Goal: Task Accomplishment & Management: Complete application form

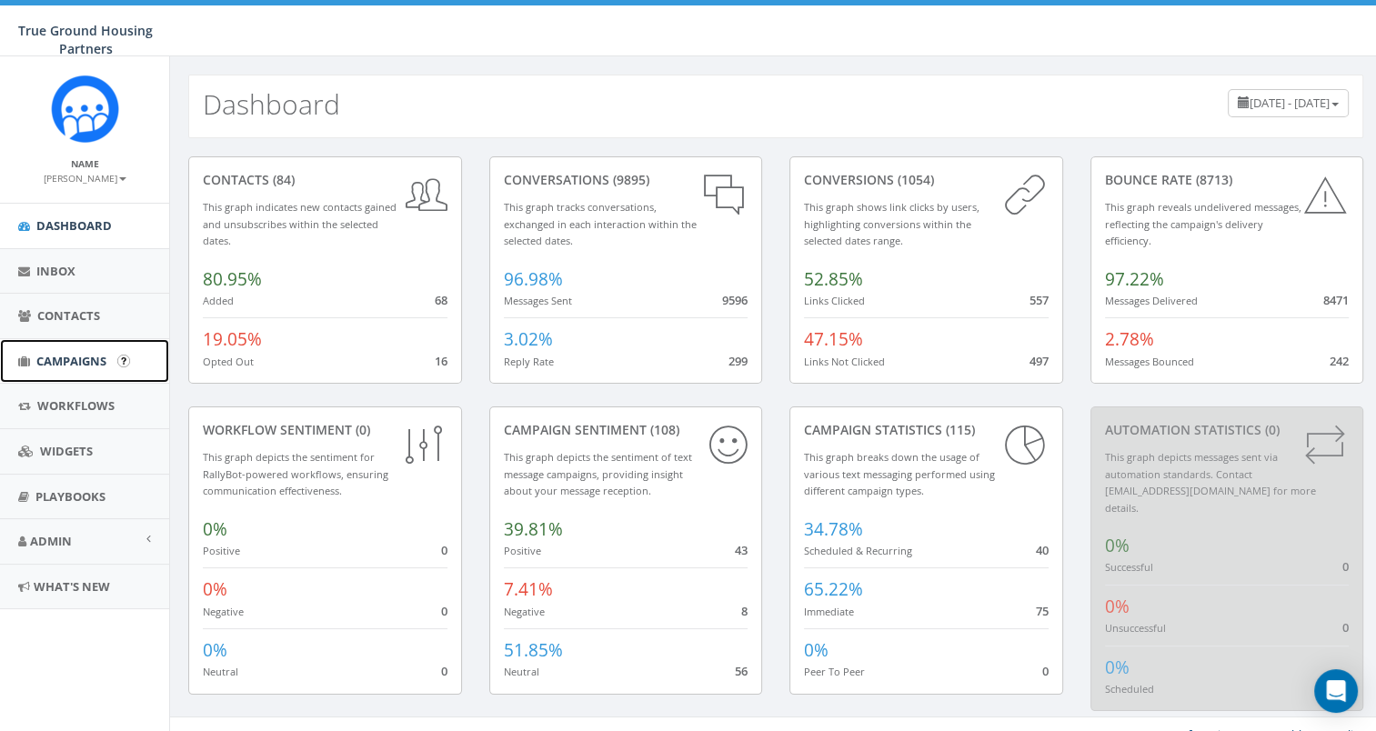
click at [86, 353] on span "Campaigns" at bounding box center [71, 361] width 70 height 16
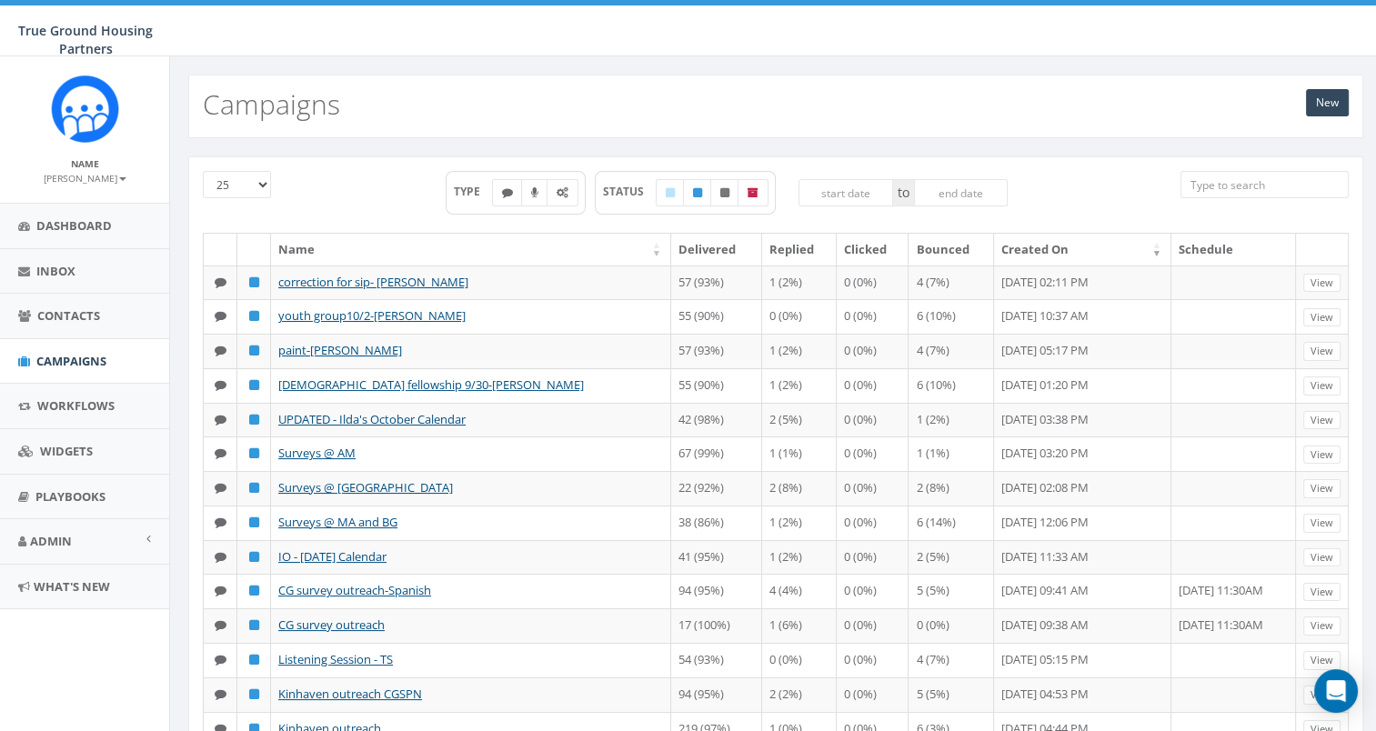
click at [566, 124] on div "New Campaigns" at bounding box center [775, 107] width 1175 height 64
click at [1074, 65] on div "New Campaigns" at bounding box center [775, 97] width 1211 height 82
click at [1324, 105] on link "New" at bounding box center [1327, 102] width 43 height 27
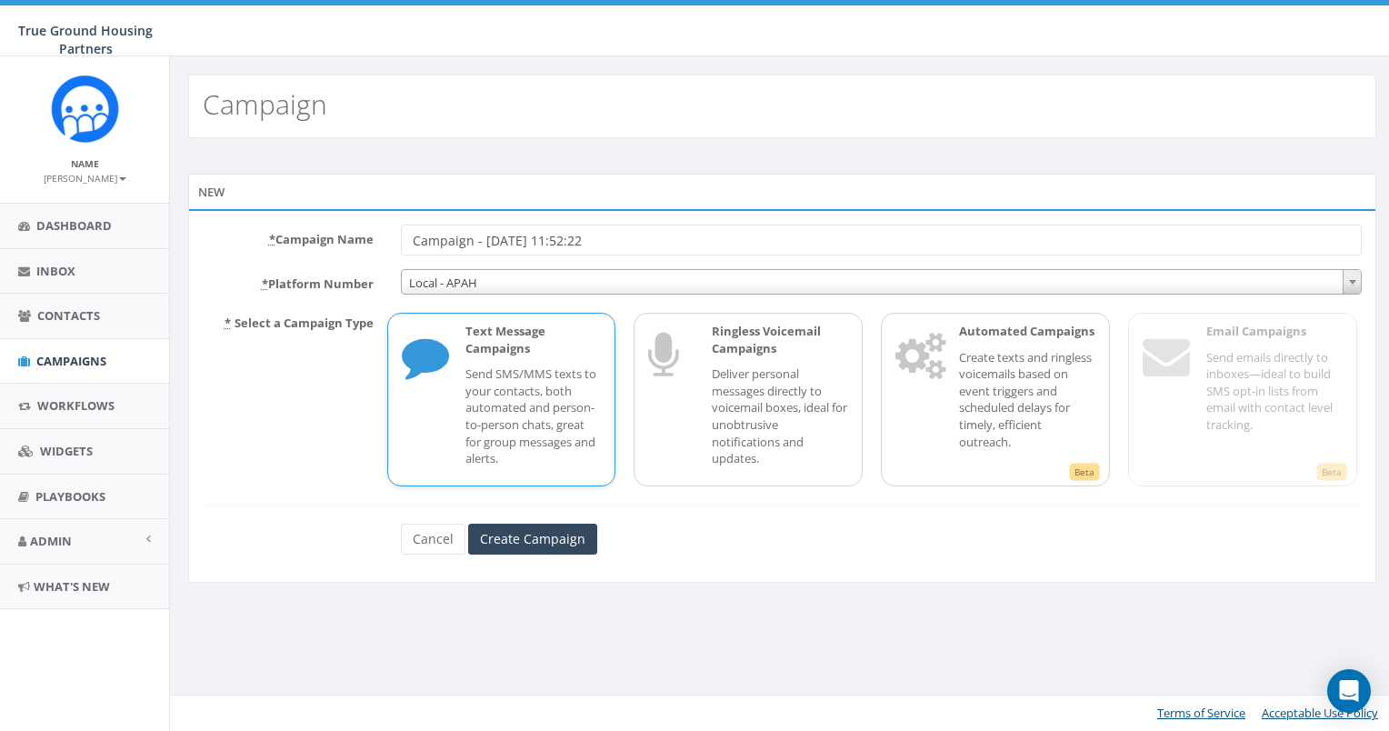
click at [694, 235] on input "Campaign - 10/02/2025, 11:52:22" at bounding box center [882, 240] width 962 height 31
click at [694, 235] on input "CG October Calendar" at bounding box center [882, 240] width 962 height 31
type input "CG October Calendar 2025"
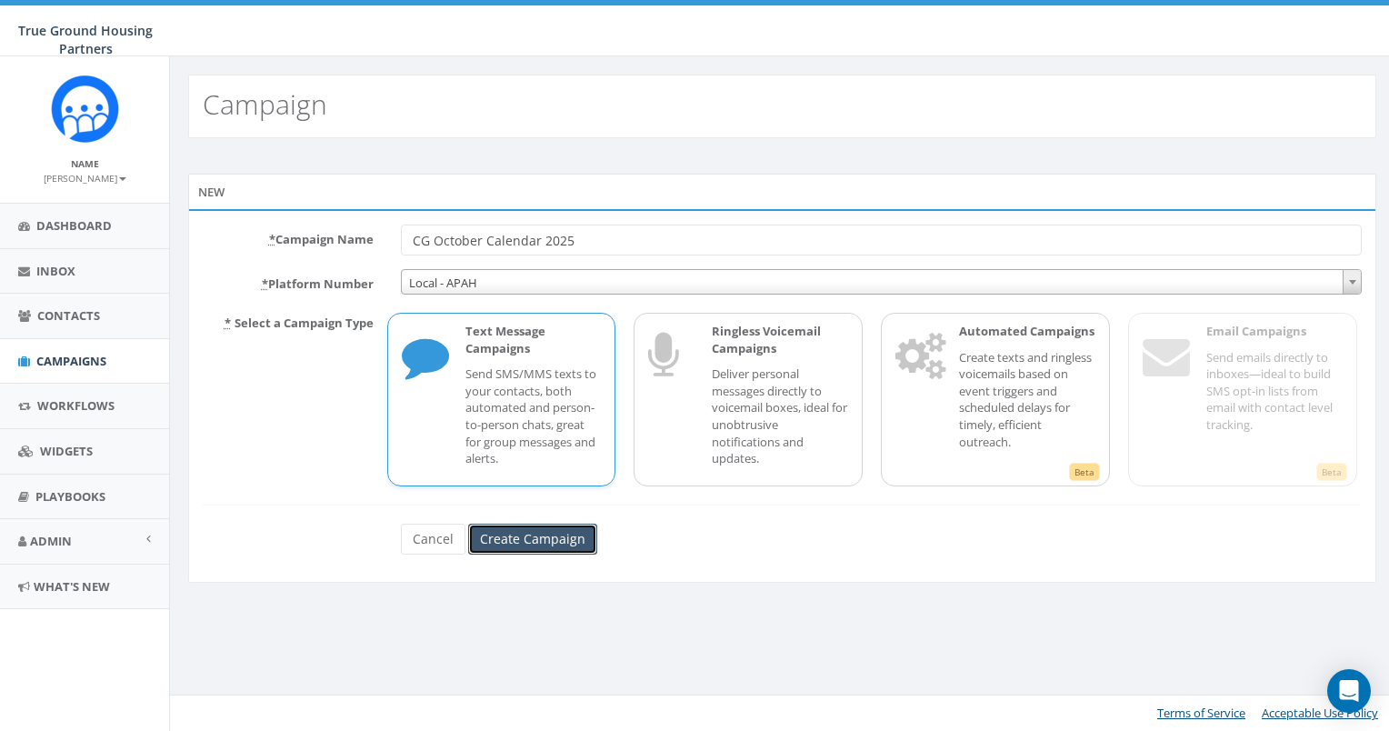
click at [556, 536] on input "Create Campaign" at bounding box center [532, 539] width 129 height 31
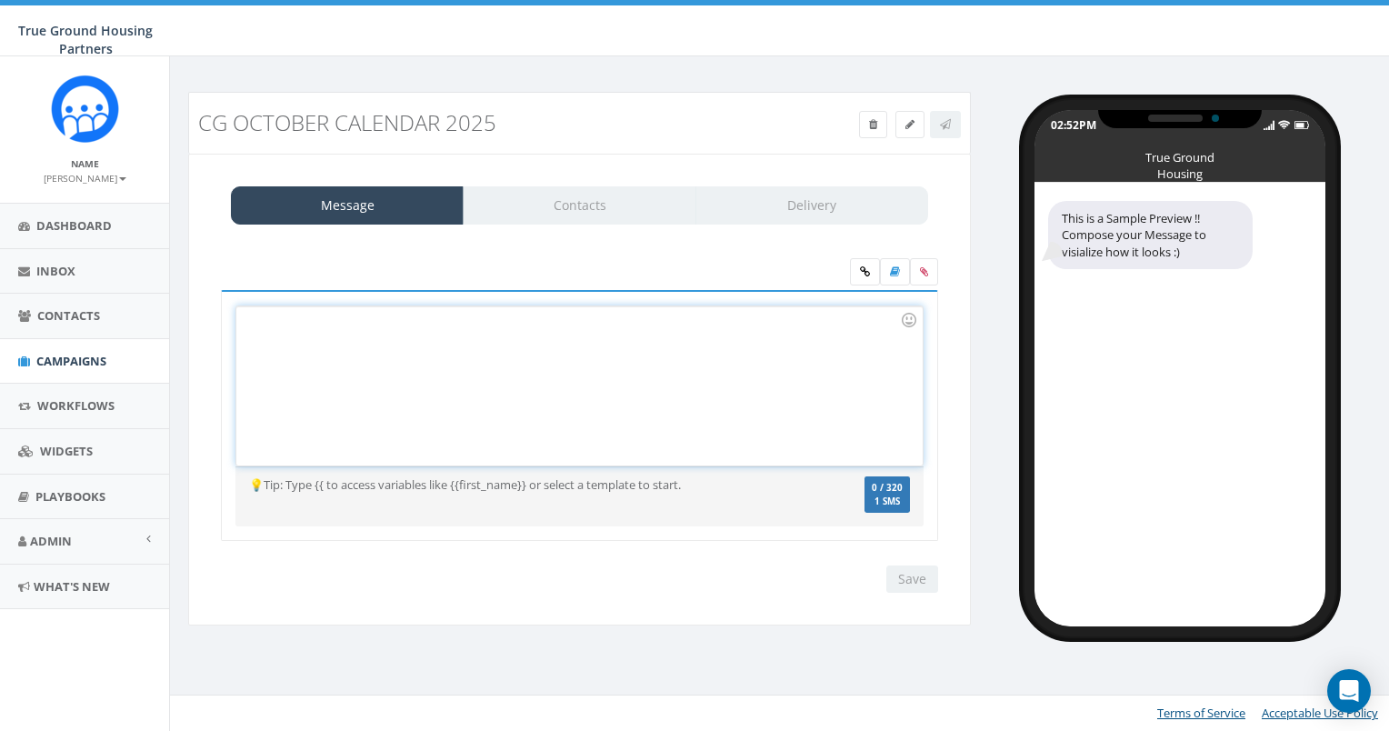
click at [355, 346] on div at bounding box center [579, 385] width 686 height 159
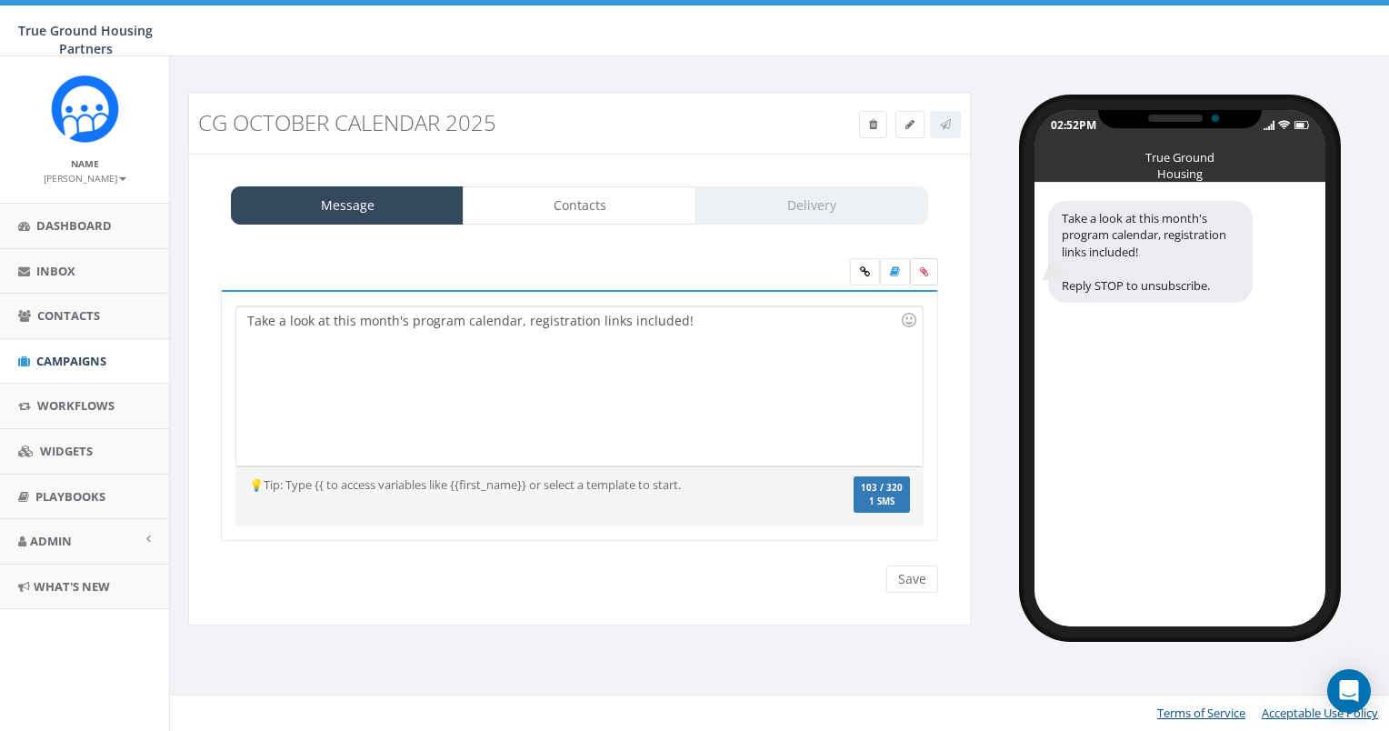
click at [918, 275] on label at bounding box center [924, 271] width 28 height 27
click at [0, 0] on input "file" at bounding box center [0, 0] width 0 height 0
click at [868, 269] on icon at bounding box center [865, 271] width 10 height 11
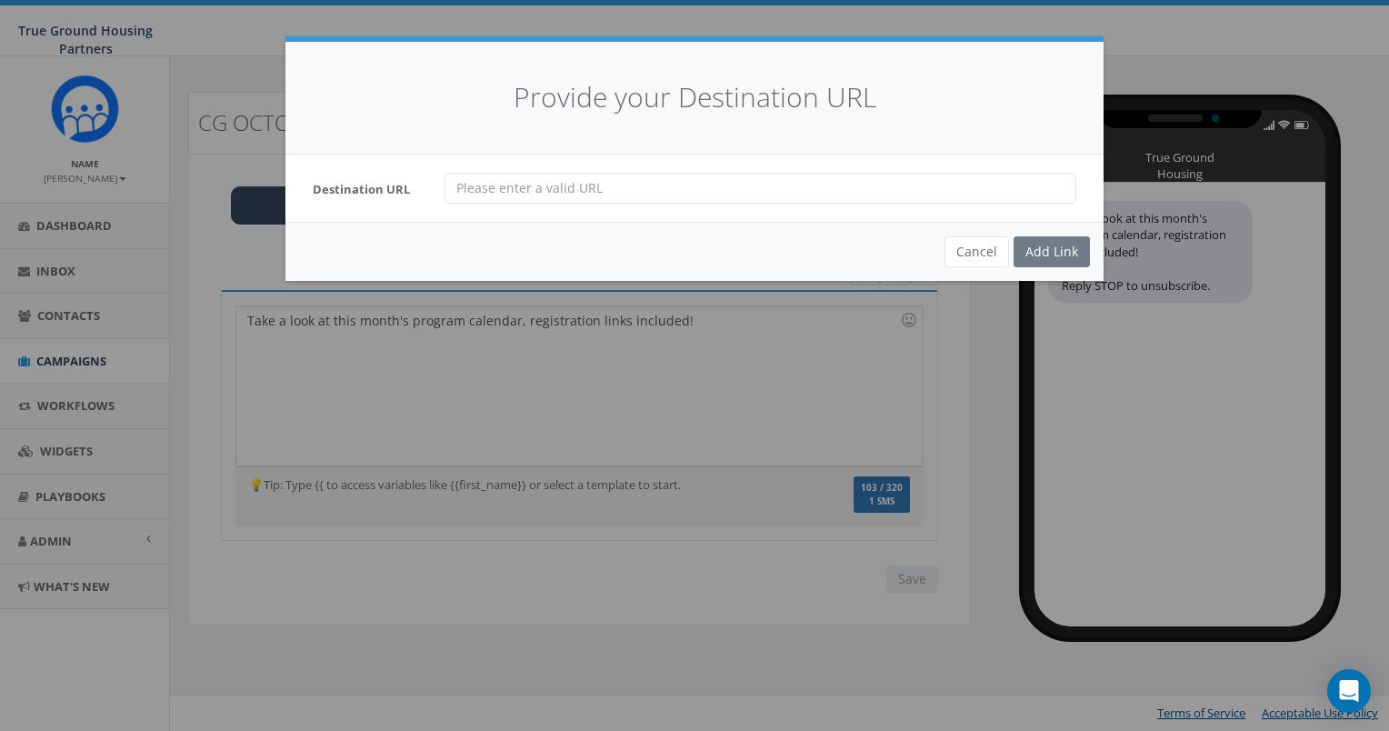
click at [585, 194] on input "url" at bounding box center [761, 188] width 632 height 31
paste input "https://mailchi.mp/truegroundhousing/going-places-newsletter-september2024-1060…"
type input "https://mailchi.mp/truegroundhousing/going-places-newsletter-september2024-1060…"
click at [1056, 255] on div "Add Link" at bounding box center [1052, 251] width 76 height 31
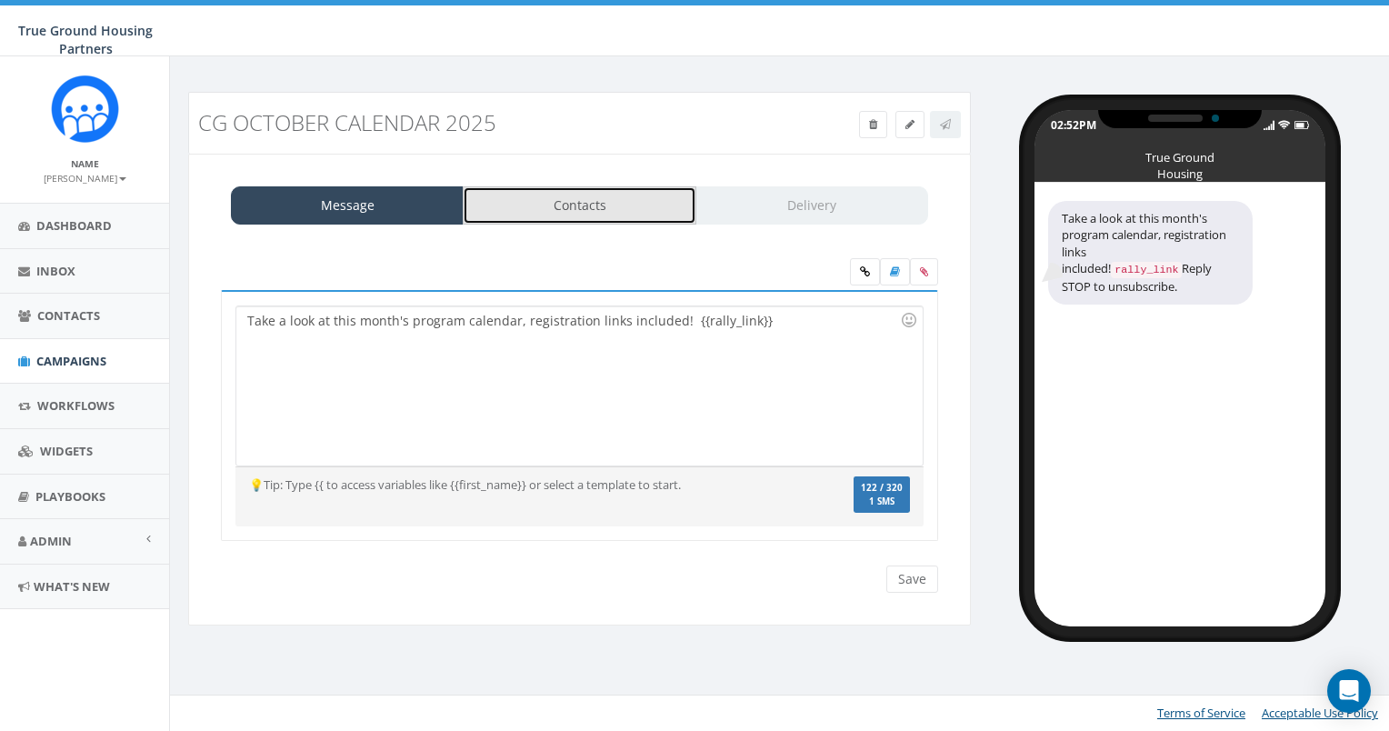
click at [589, 215] on link "Contacts" at bounding box center [579, 205] width 233 height 38
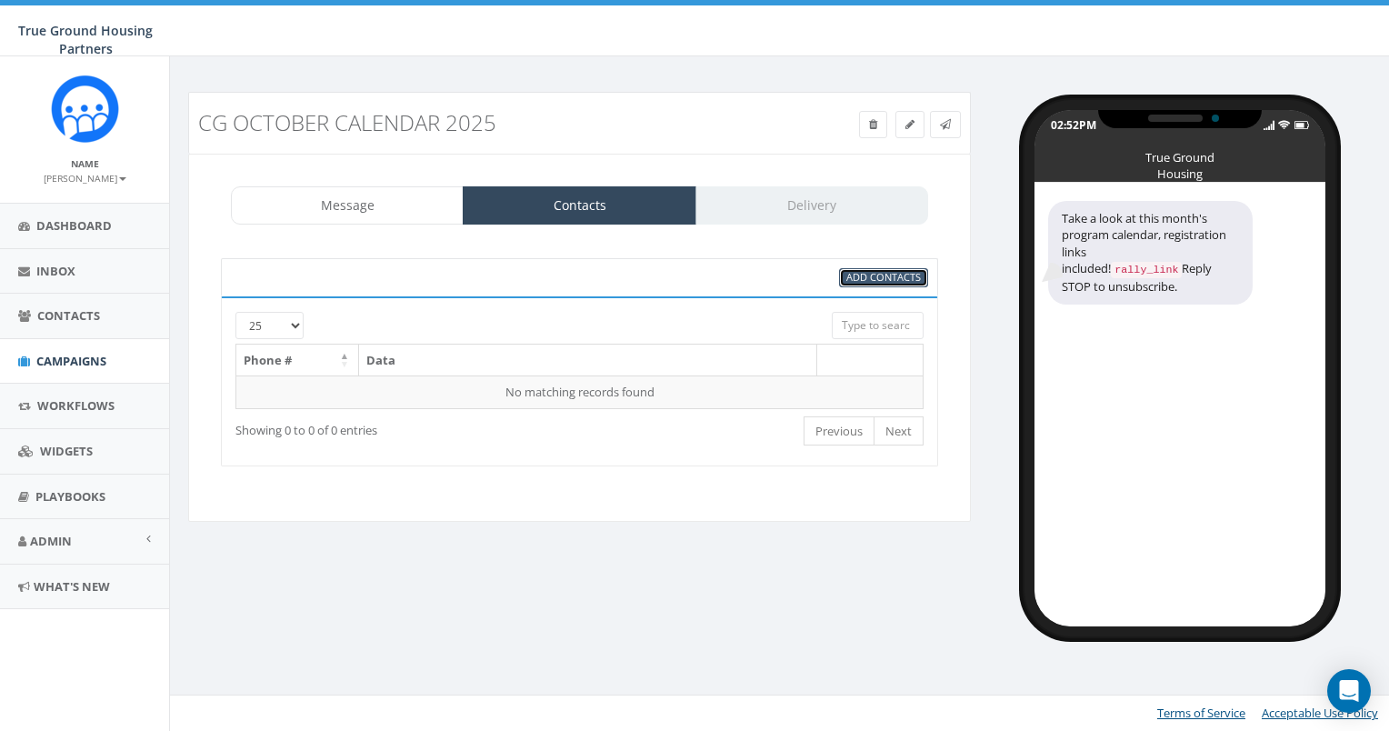
click at [891, 276] on span "Add Contacts" at bounding box center [884, 277] width 75 height 14
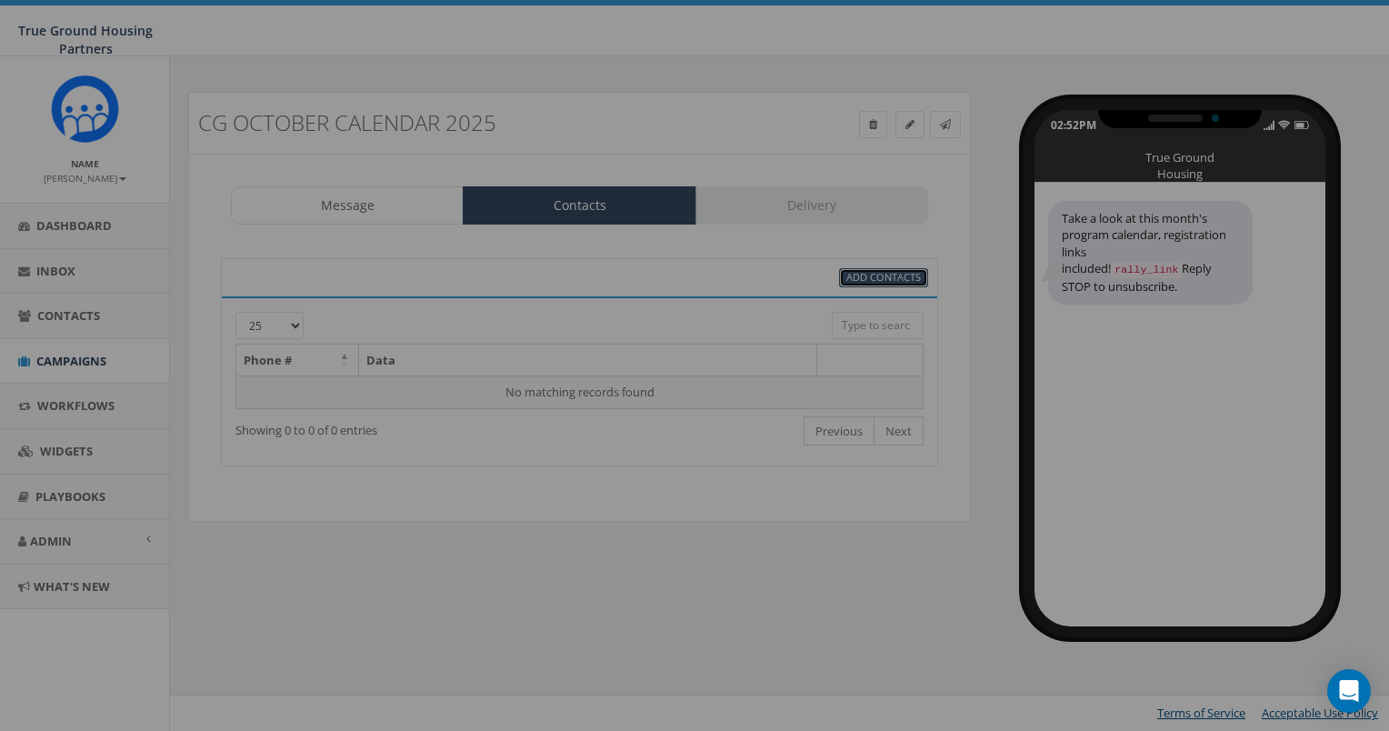
select select
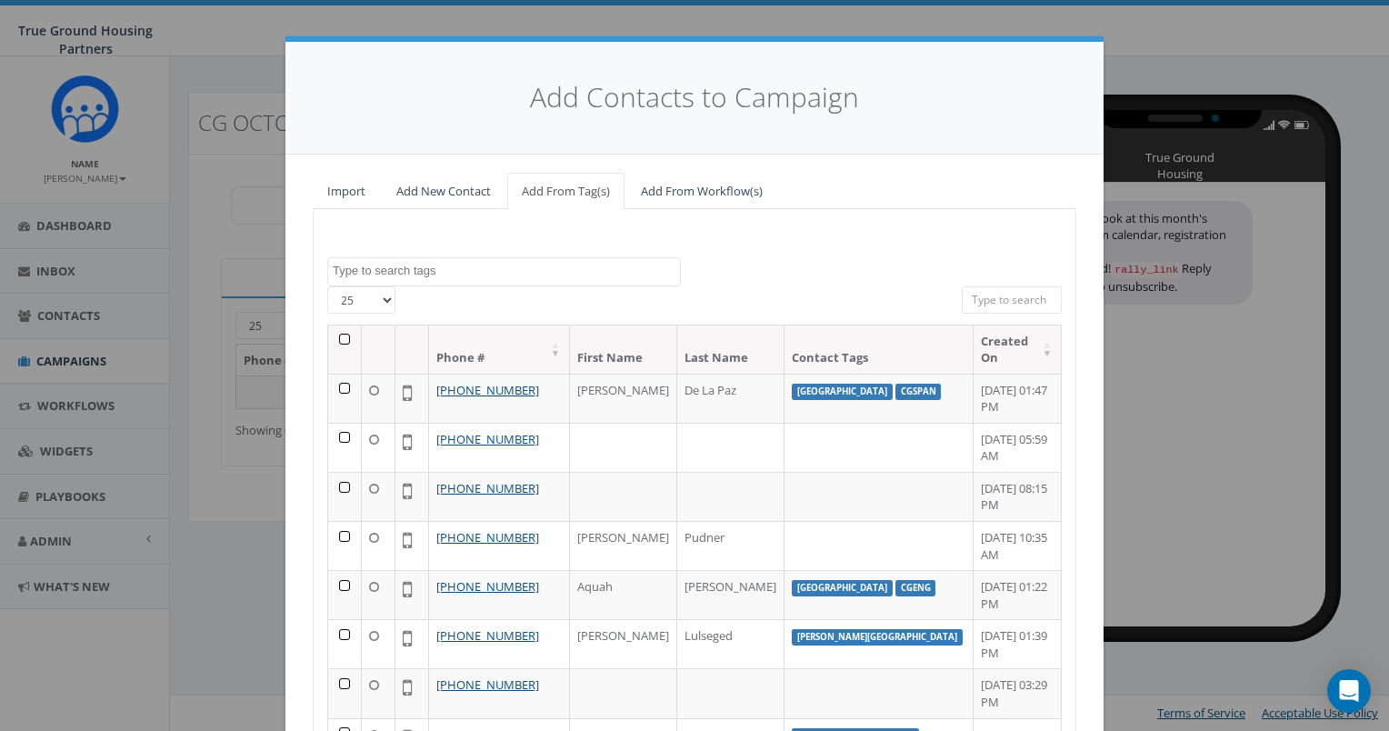
click at [502, 276] on textarea "Search" at bounding box center [506, 271] width 347 height 16
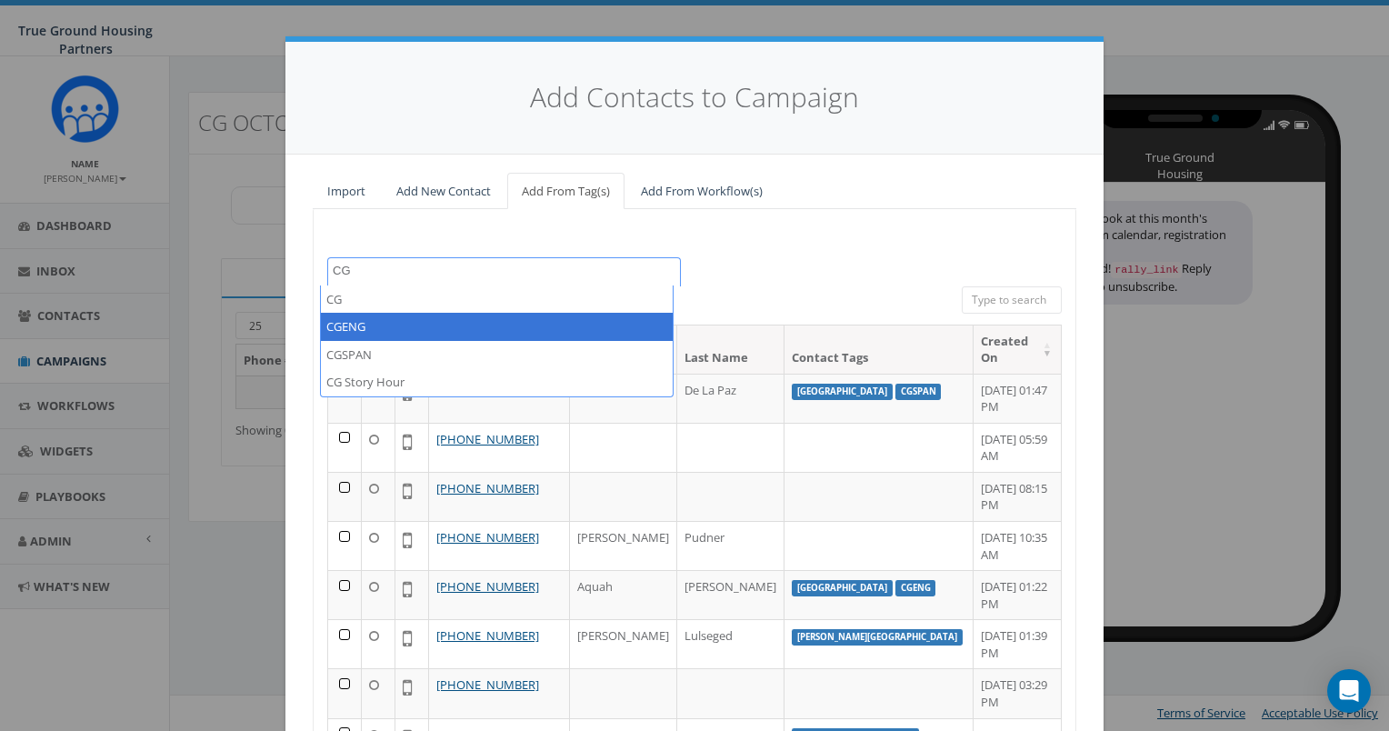
type textarea "CG"
select select "CGENG"
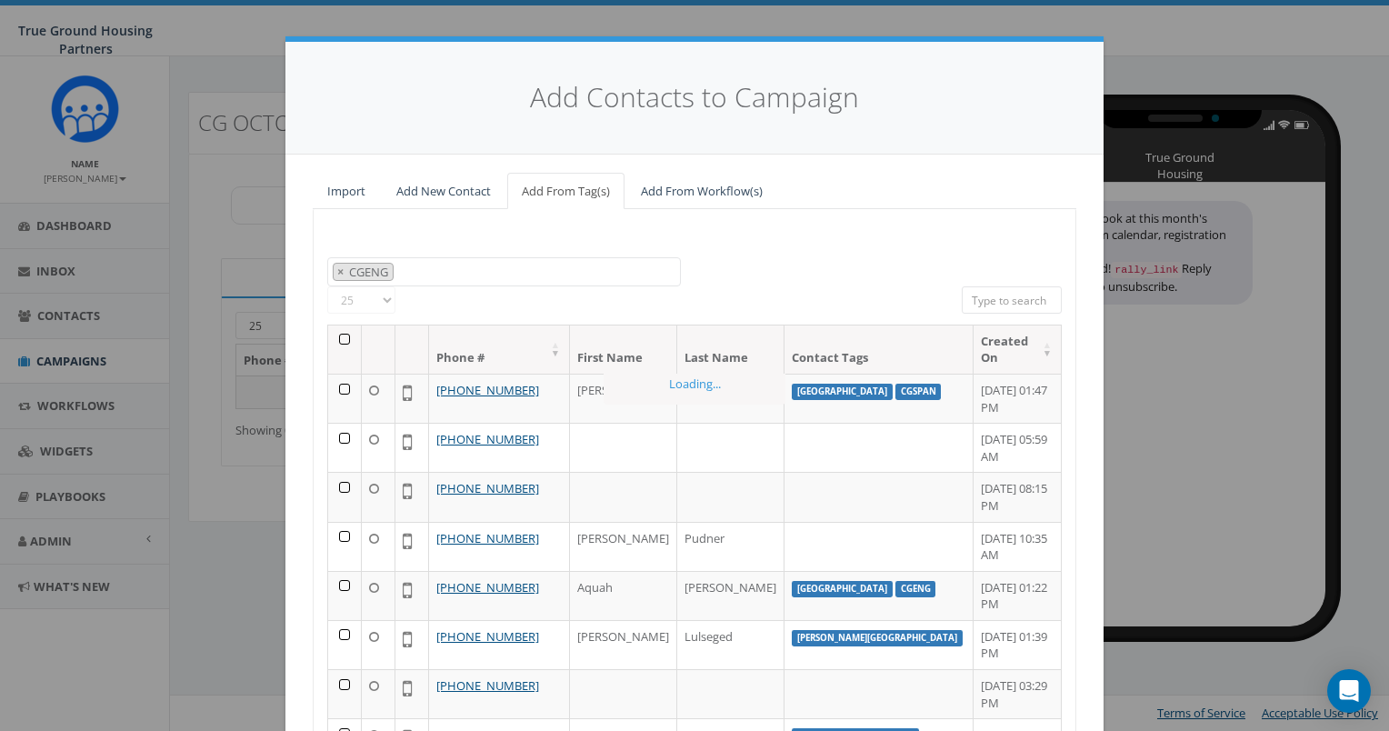
scroll to position [138, 0]
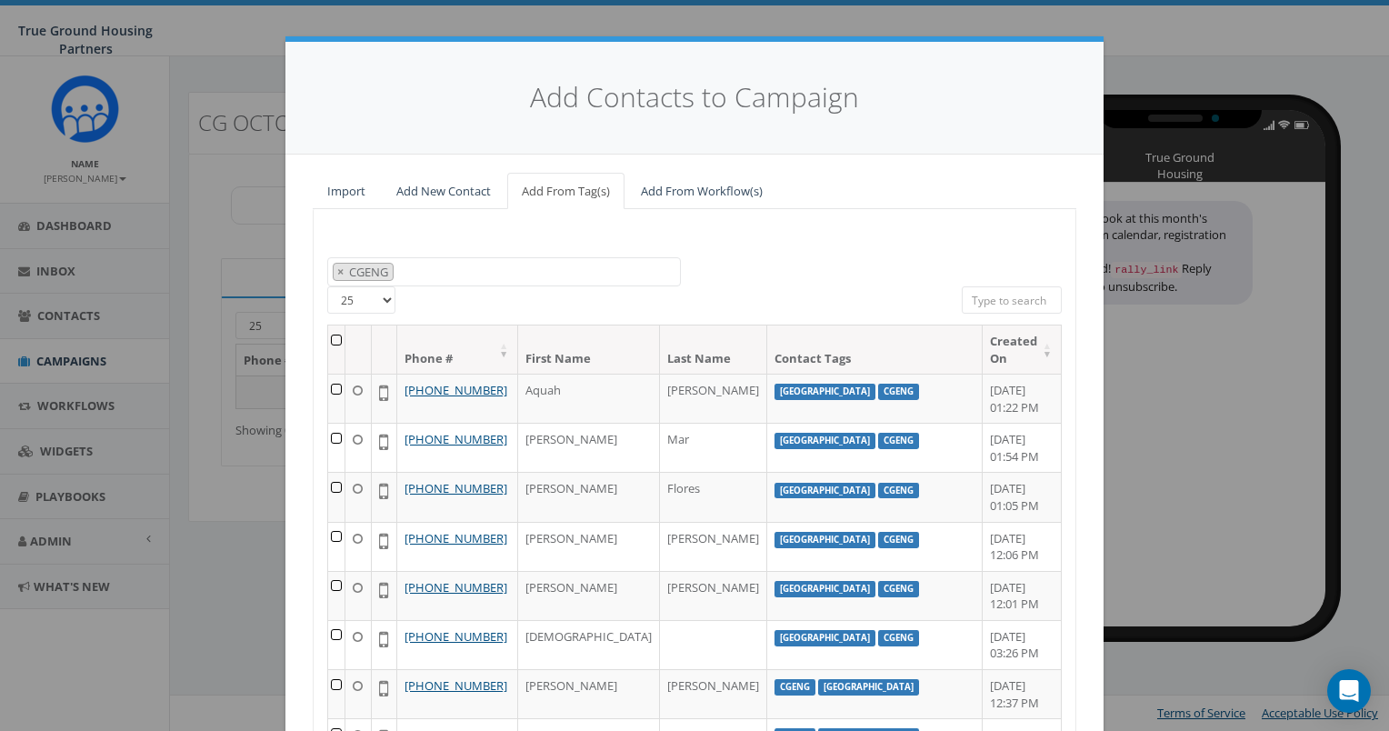
click at [333, 338] on th at bounding box center [336, 350] width 17 height 48
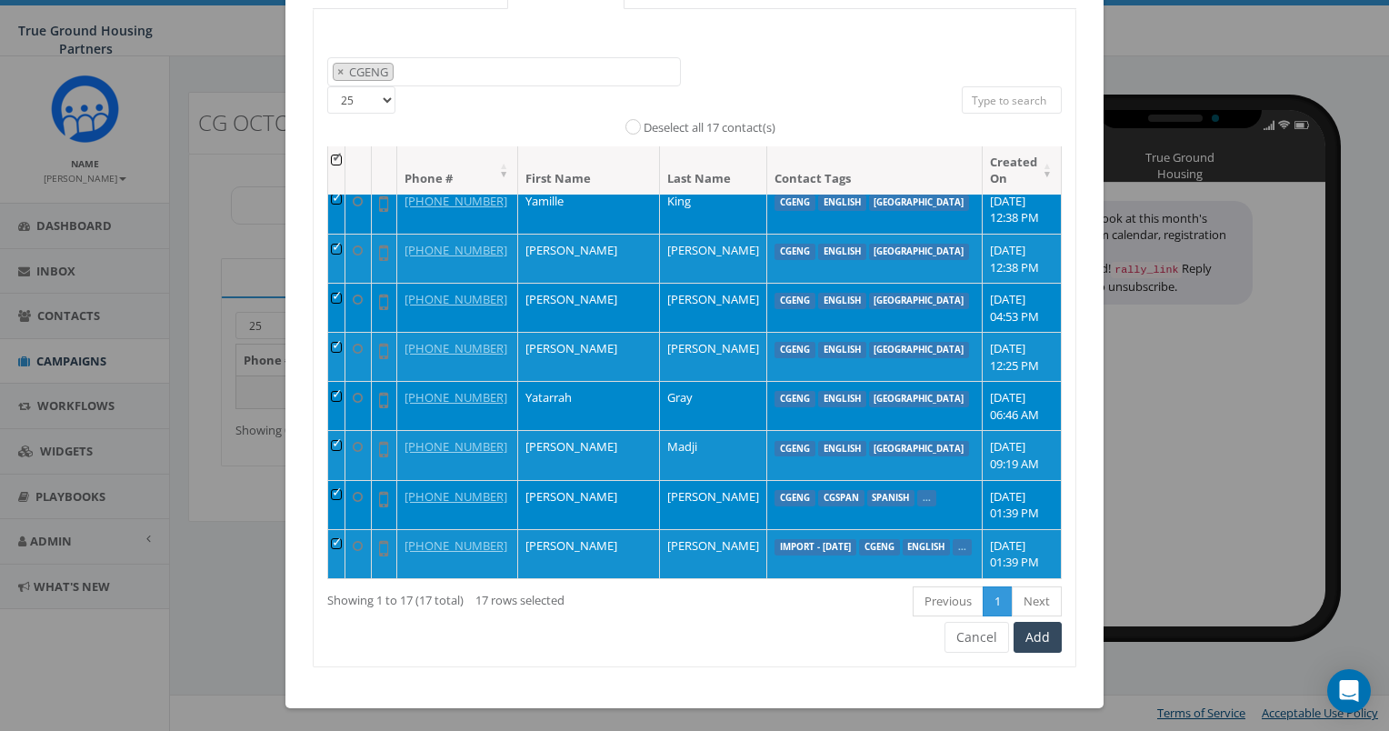
scroll to position [551, 0]
click at [1022, 634] on button "Add" at bounding box center [1038, 637] width 48 height 31
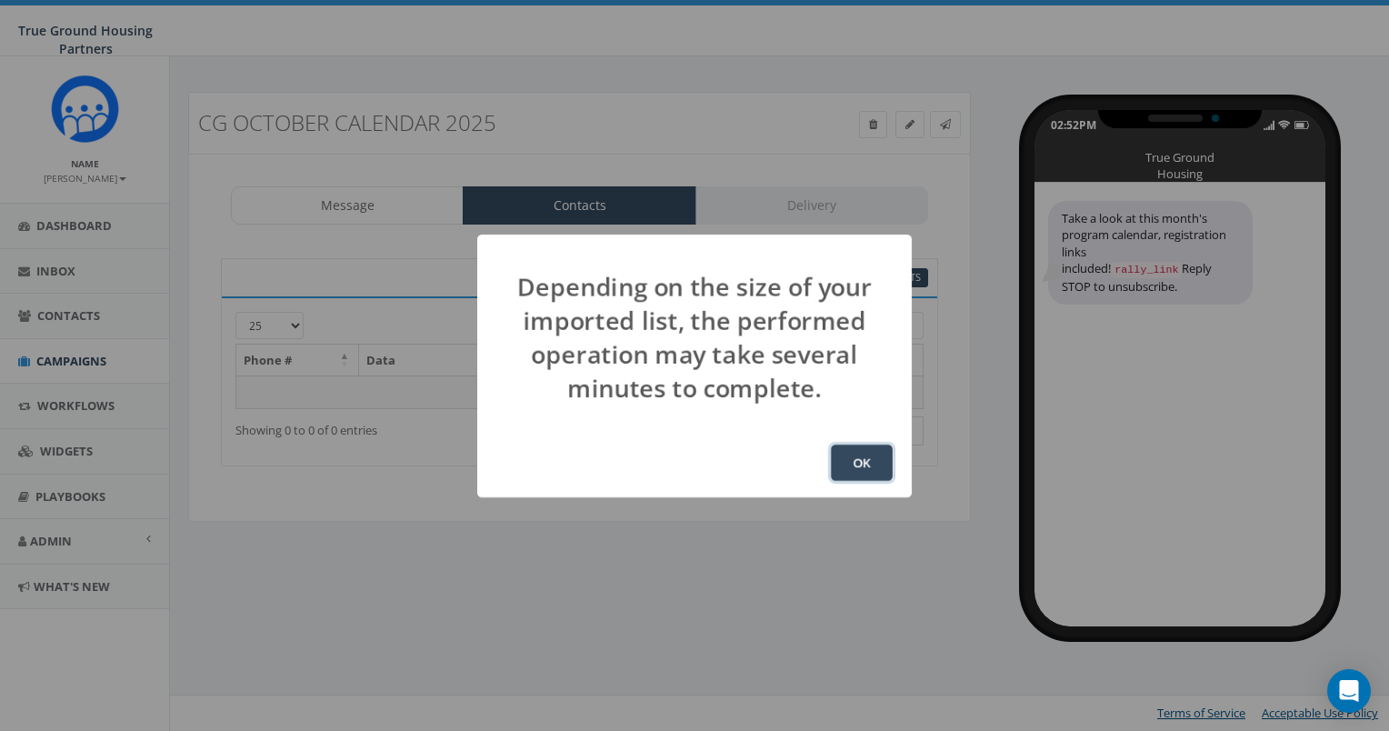
click at [853, 460] on button "OK" at bounding box center [862, 463] width 62 height 36
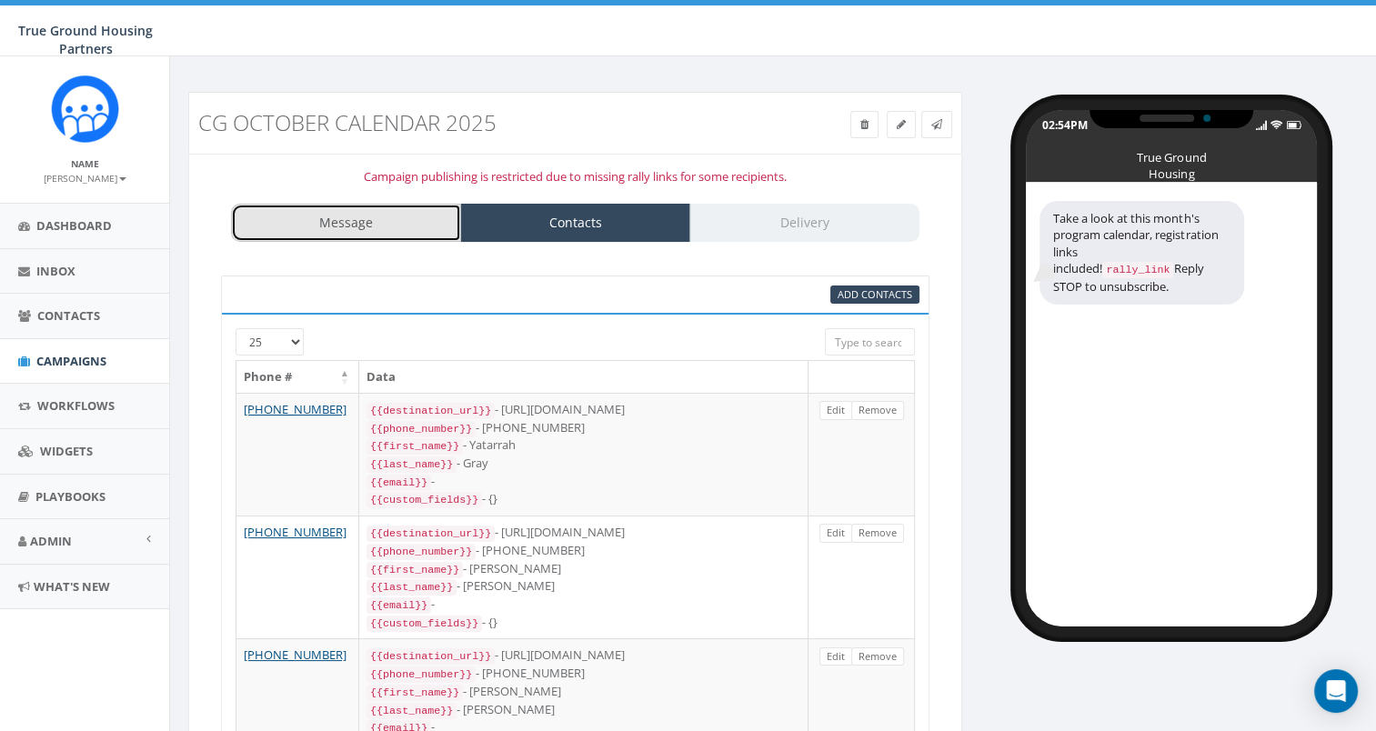
click at [372, 226] on link "Message" at bounding box center [346, 223] width 230 height 38
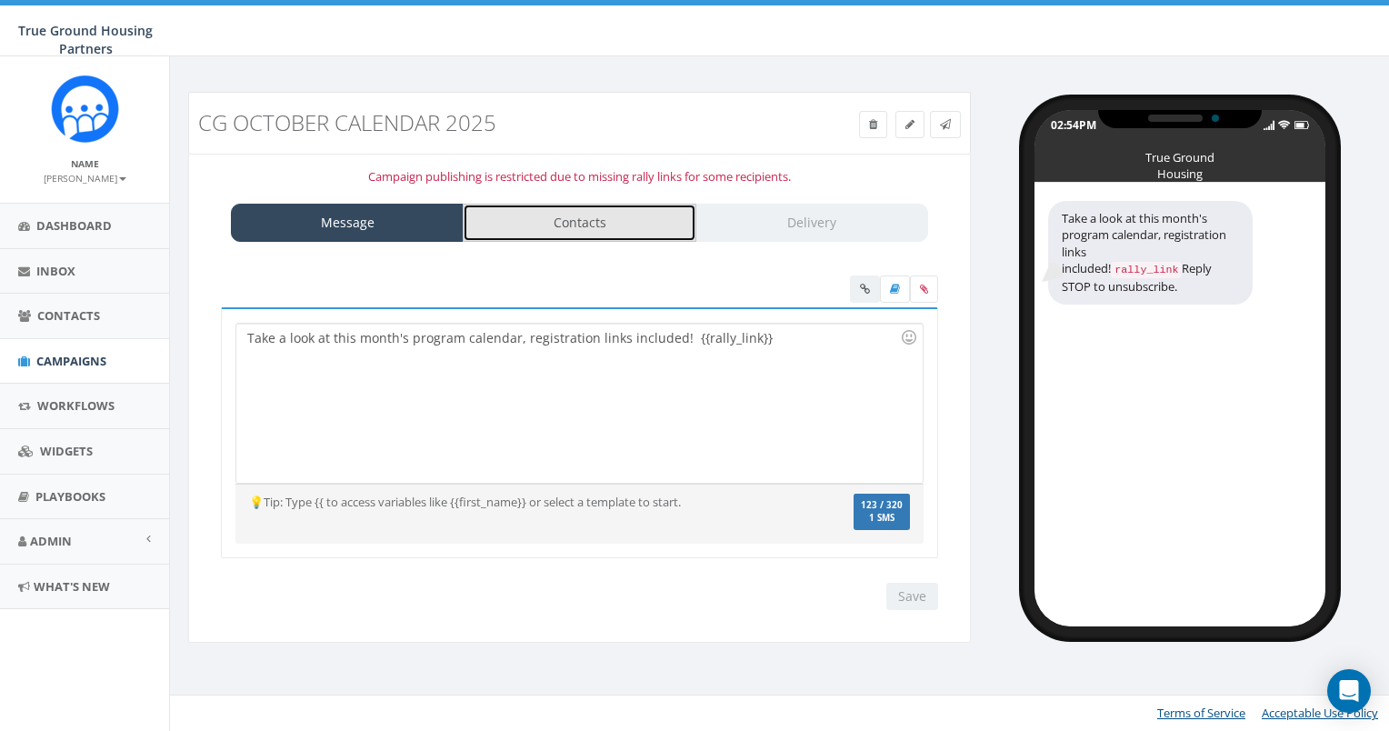
click at [596, 233] on link "Contacts" at bounding box center [579, 223] width 233 height 38
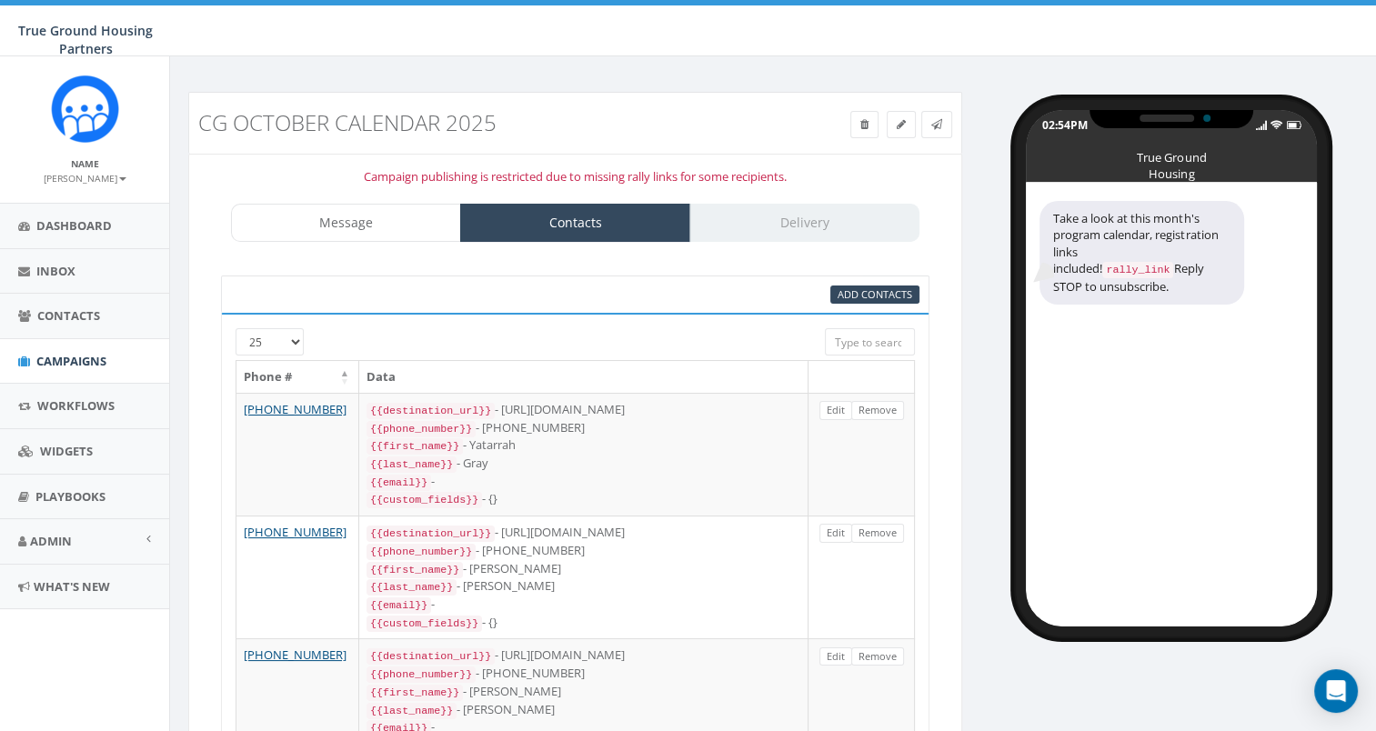
click at [772, 233] on div "Message Contacts Delivery" at bounding box center [575, 223] width 688 height 38
click at [750, 283] on div "95% Add Contacts" at bounding box center [575, 294] width 708 height 38
click at [791, 232] on div "Message Contacts Delivery" at bounding box center [575, 223] width 688 height 38
click at [630, 232] on link "Contacts" at bounding box center [575, 223] width 230 height 38
click at [418, 218] on link "Message" at bounding box center [346, 223] width 230 height 38
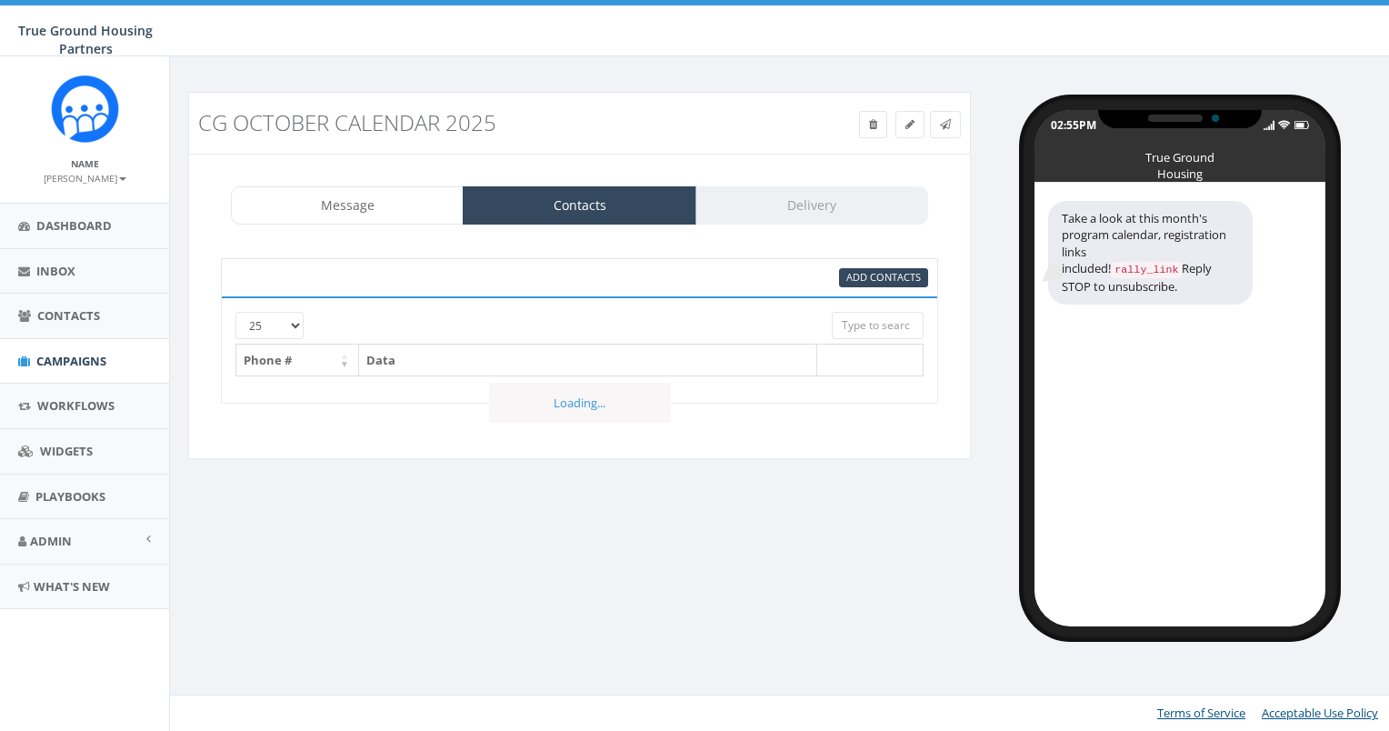
select select "1384"
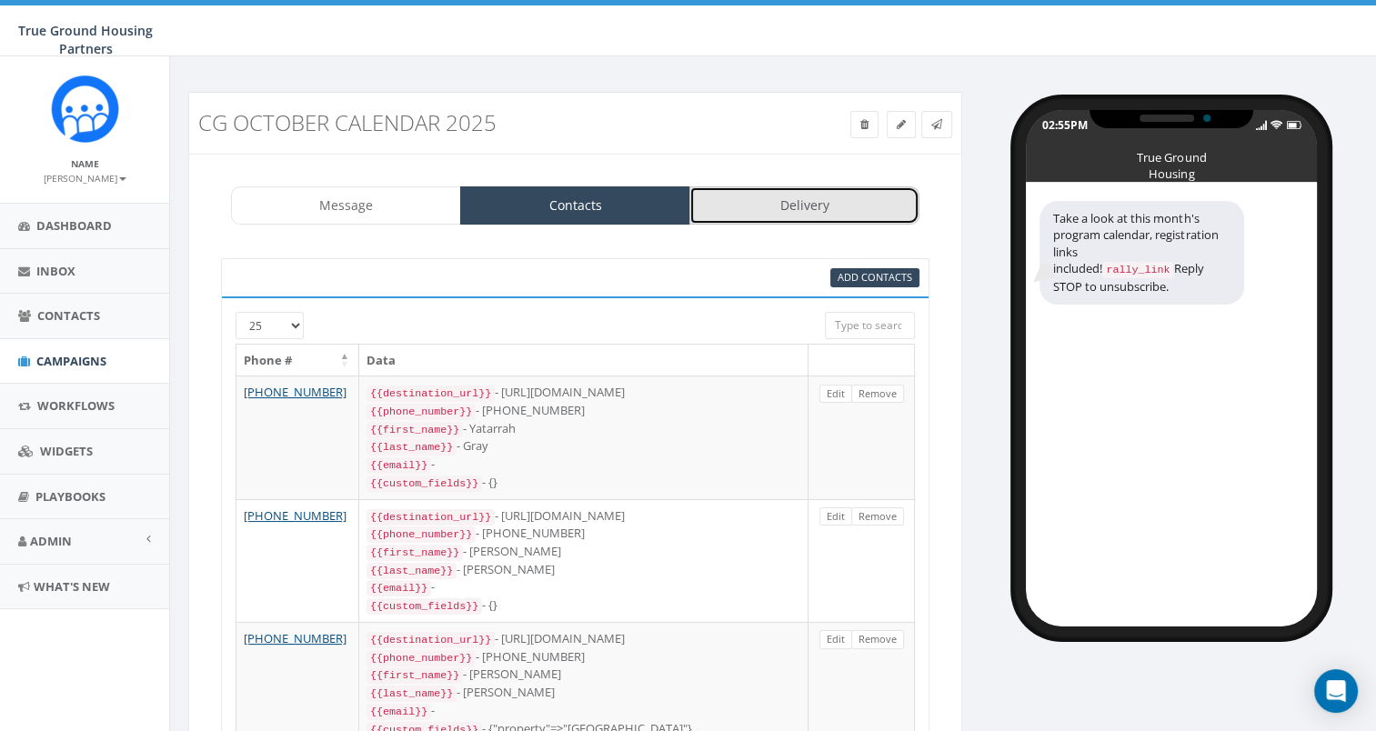
click at [796, 214] on link "Delivery" at bounding box center [804, 205] width 230 height 38
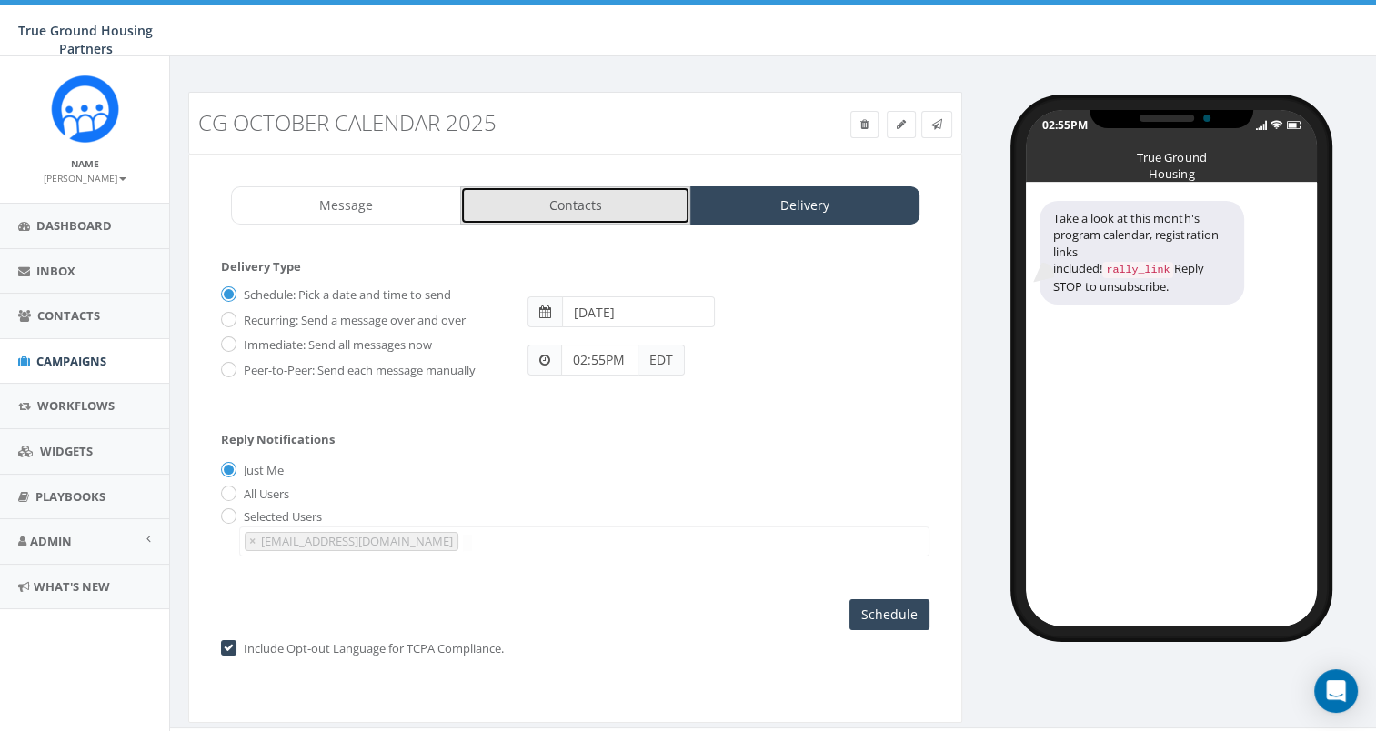
click at [581, 219] on link "Contacts" at bounding box center [575, 205] width 230 height 38
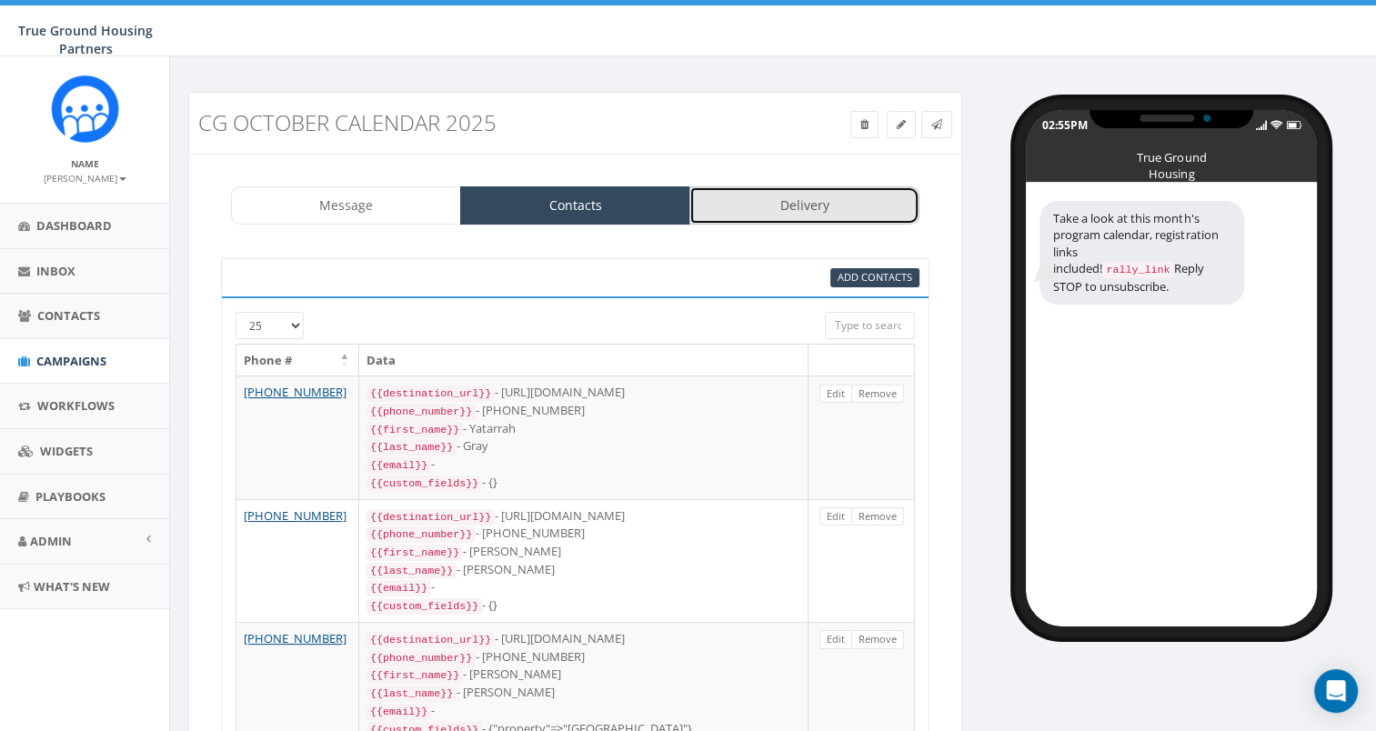
click at [808, 205] on link "Delivery" at bounding box center [804, 205] width 230 height 38
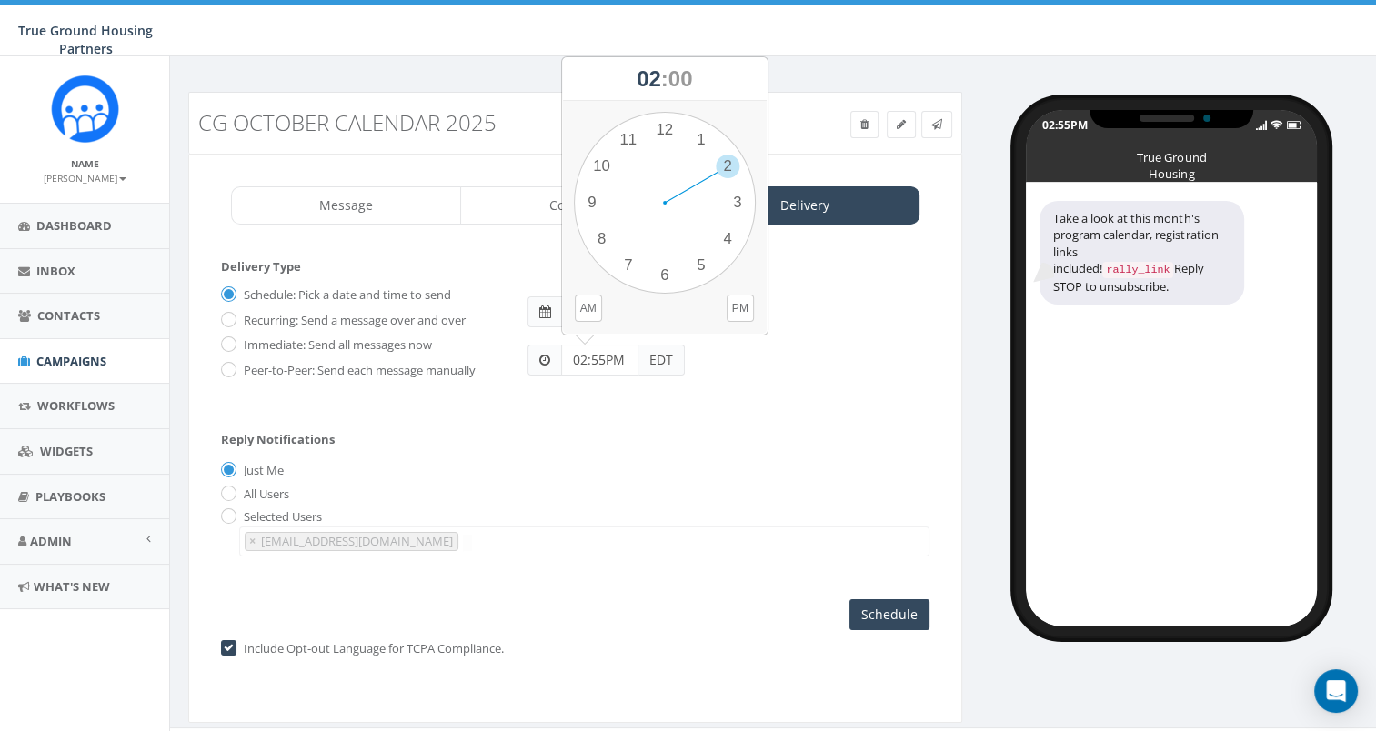
click at [580, 356] on input "02:55PM" at bounding box center [599, 360] width 77 height 31
click at [672, 432] on div "Reply Notifications Just Me All Users Selected Users [EMAIL_ADDRESS][DOMAIN_NAM…" at bounding box center [575, 490] width 708 height 151
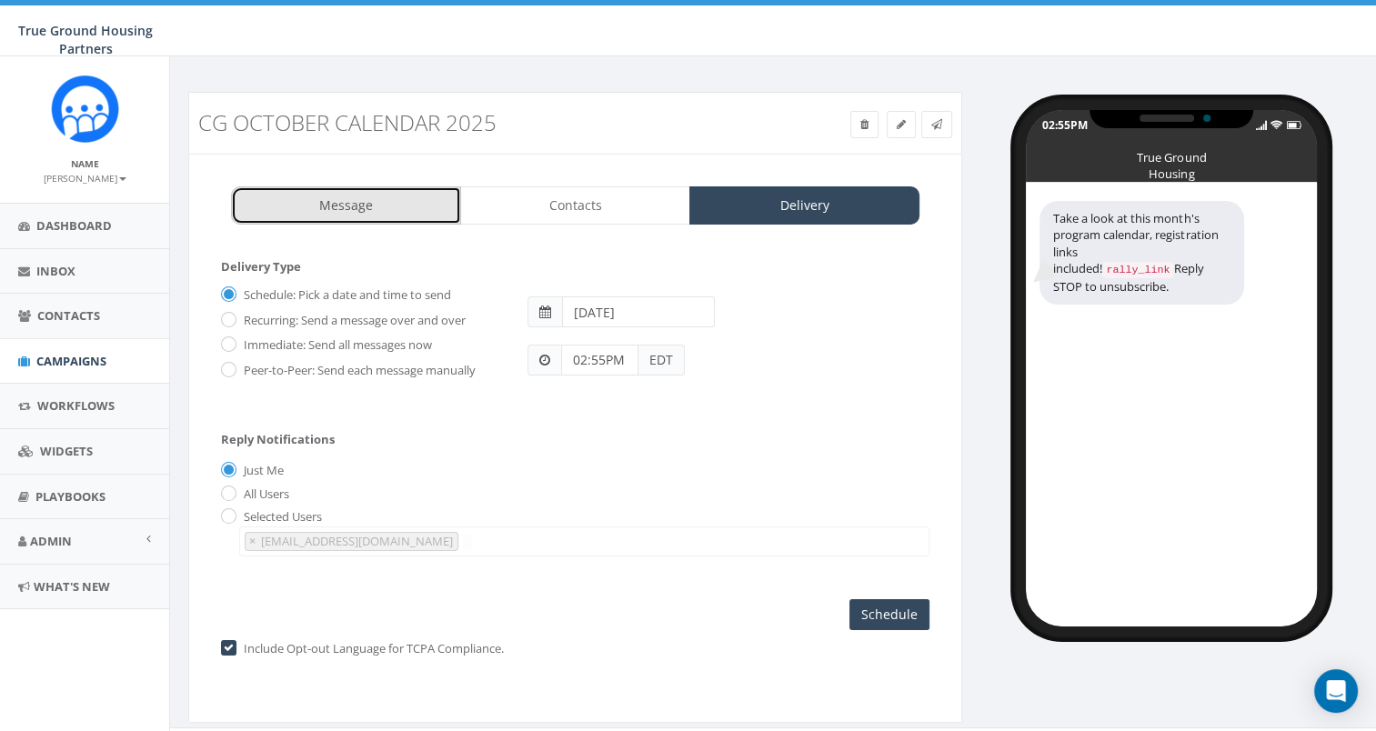
click at [322, 202] on link "Message" at bounding box center [346, 205] width 230 height 38
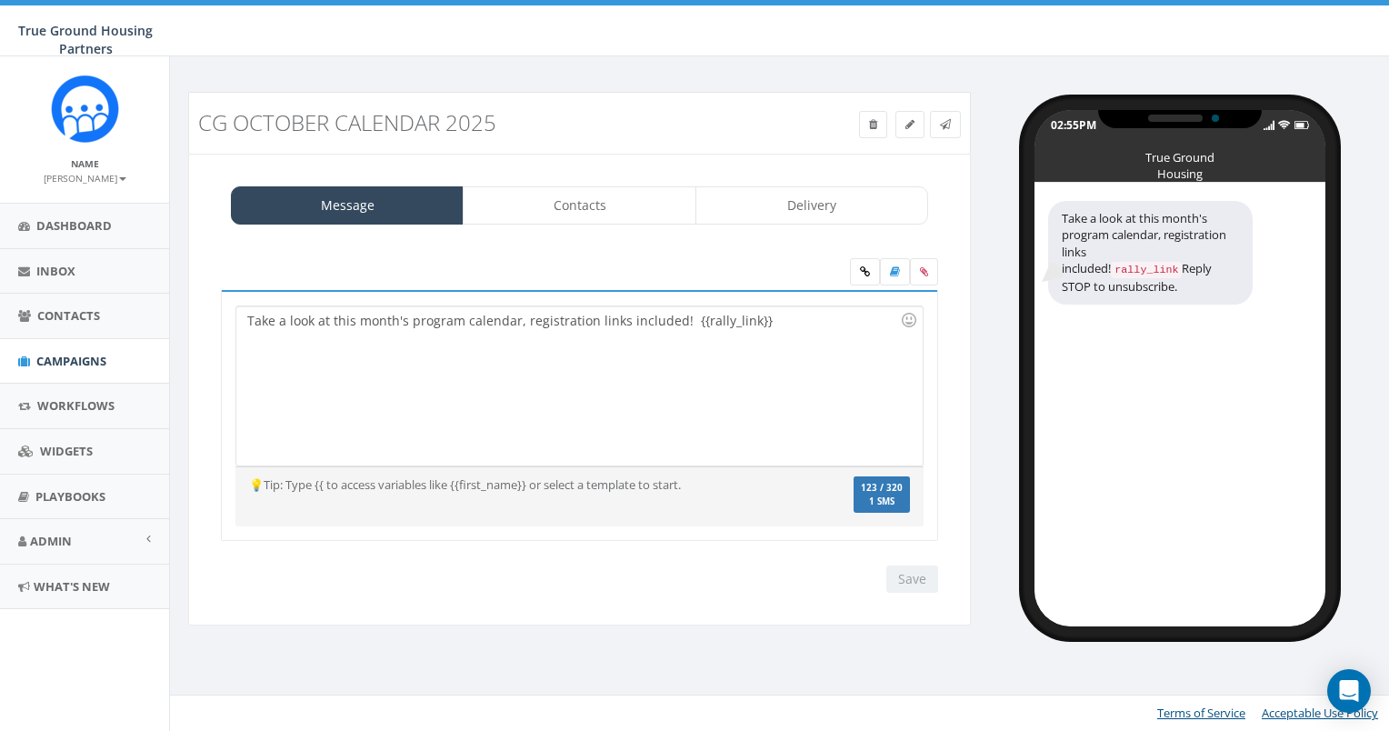
click at [246, 318] on div "Take a look at this month's program calendar, registration links included! {{ra…" at bounding box center [579, 385] width 686 height 159
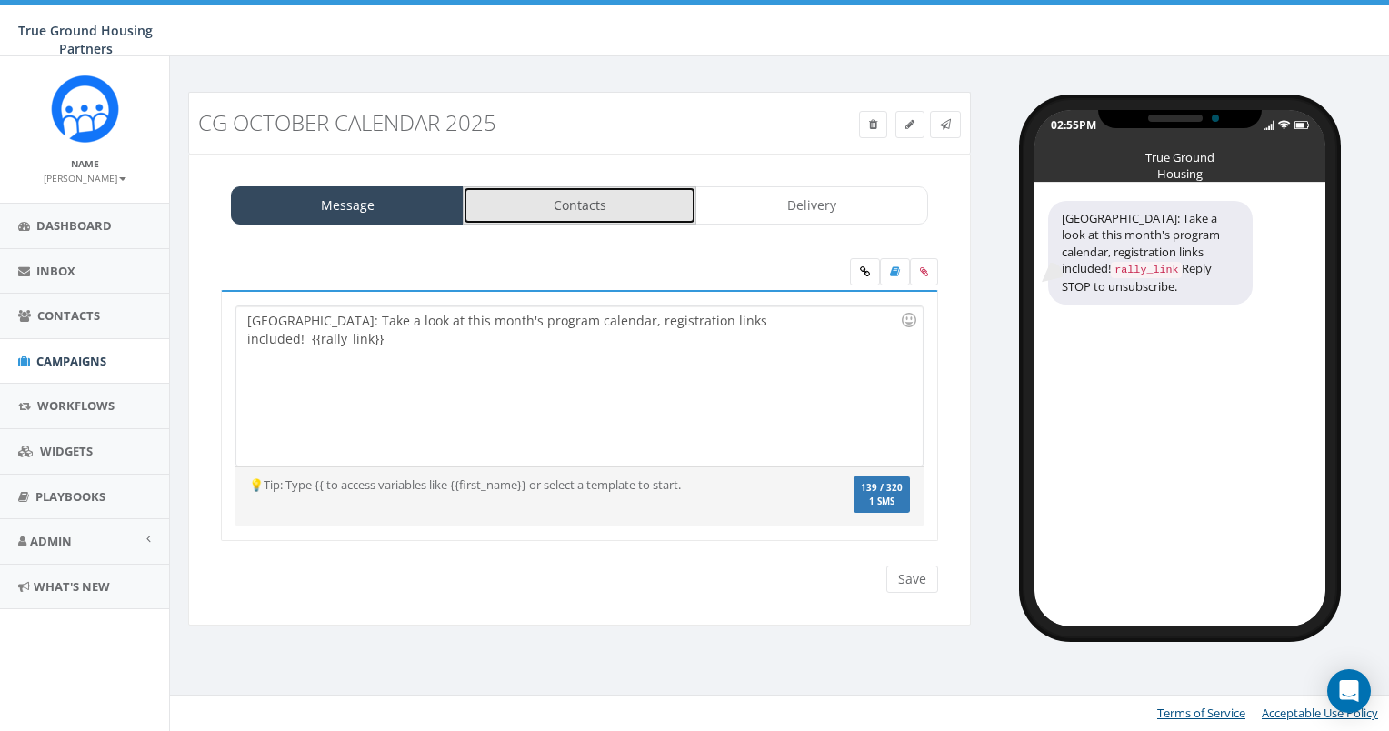
click at [607, 214] on link "Contacts" at bounding box center [579, 205] width 233 height 38
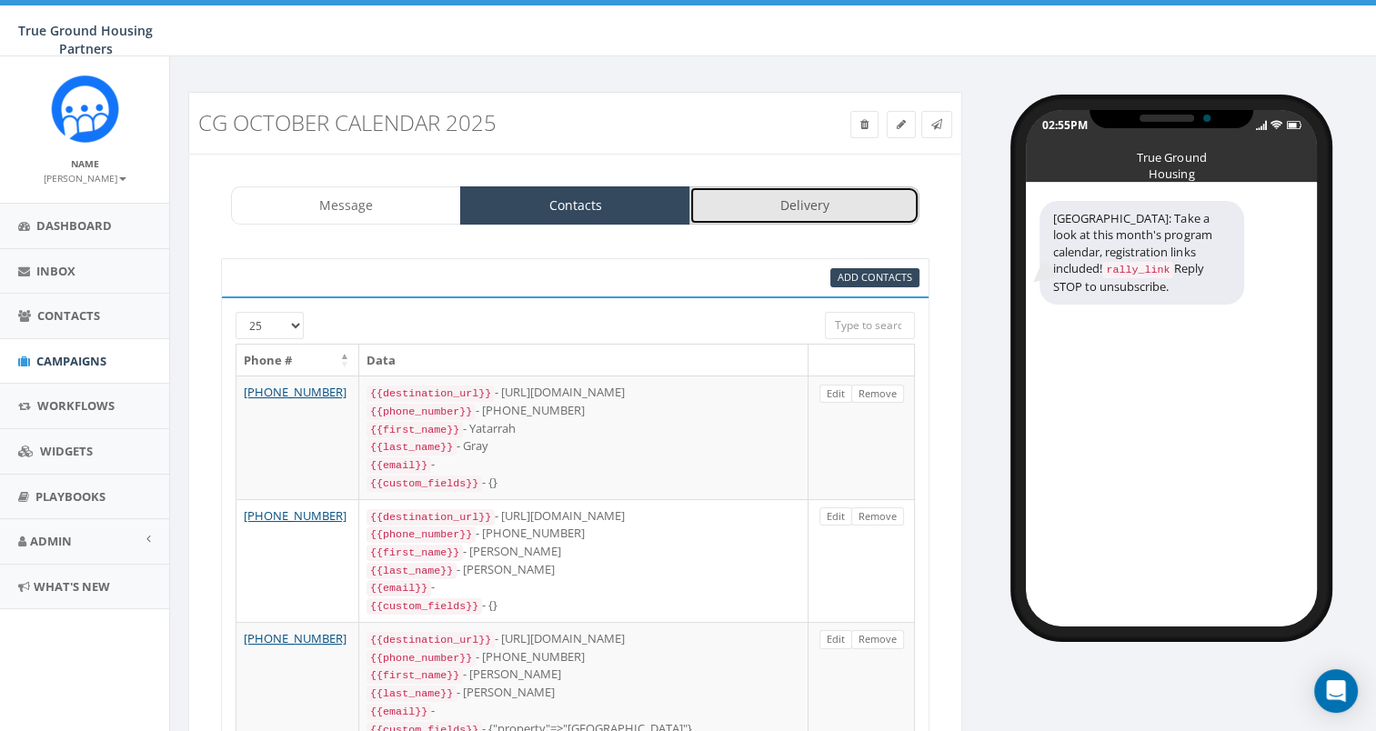
click at [776, 210] on link "Delivery" at bounding box center [804, 205] width 230 height 38
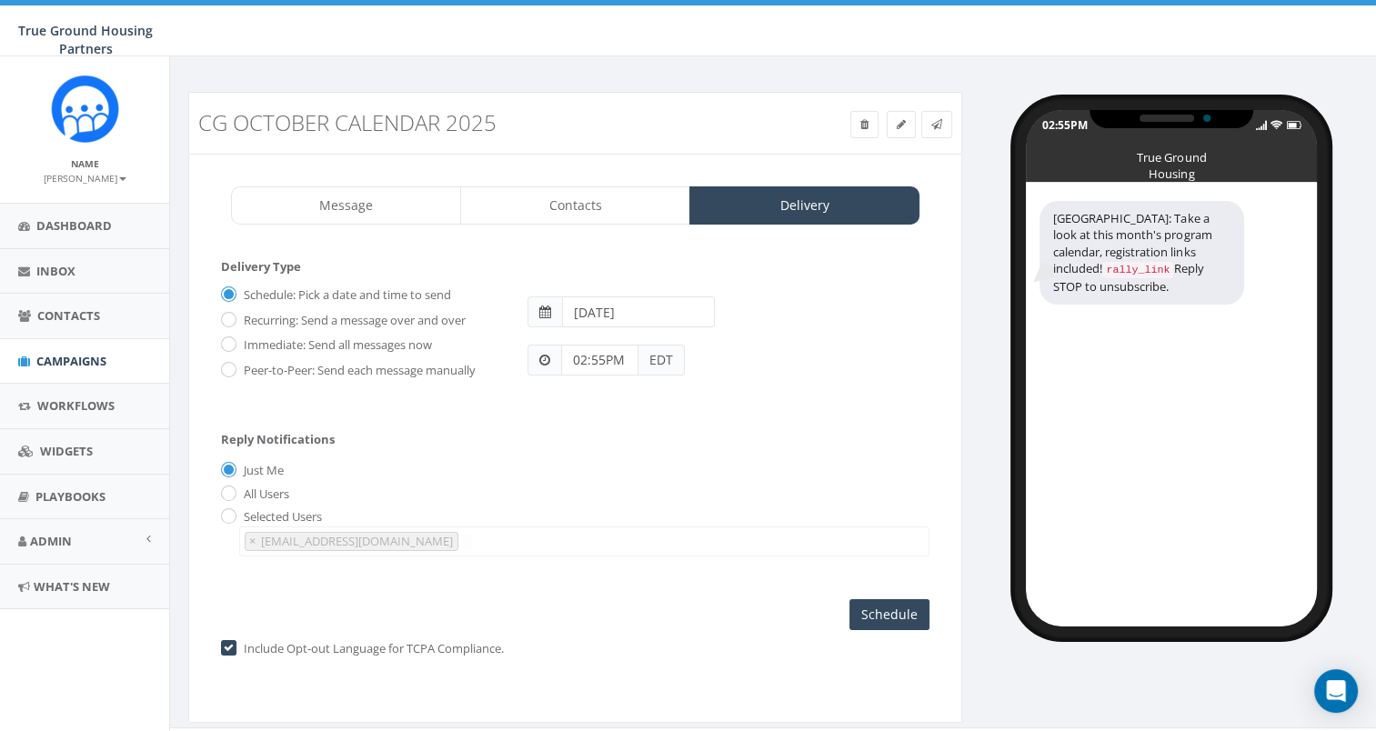
click at [695, 342] on div "02:55PM EDT" at bounding box center [728, 351] width 429 height 48
